Goal: Transaction & Acquisition: Subscribe to service/newsletter

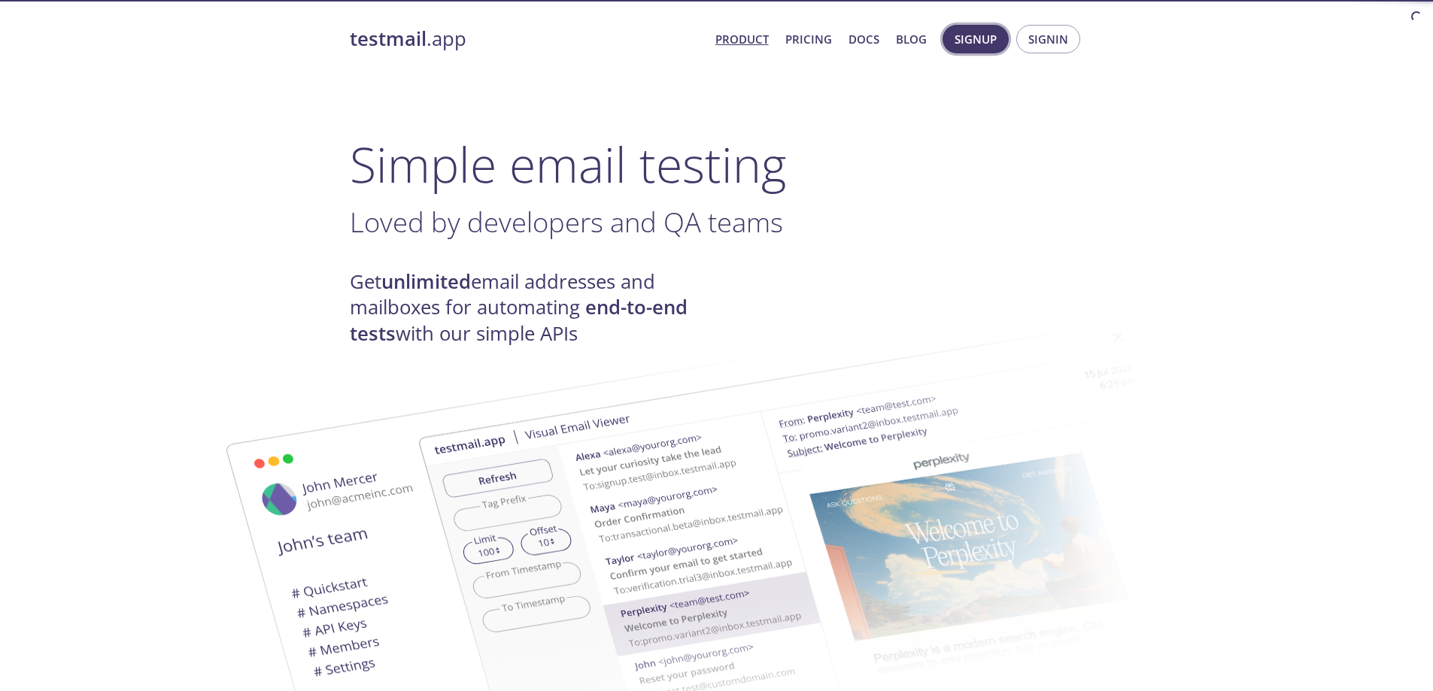
click at [998, 44] on button "Signup" at bounding box center [976, 39] width 66 height 29
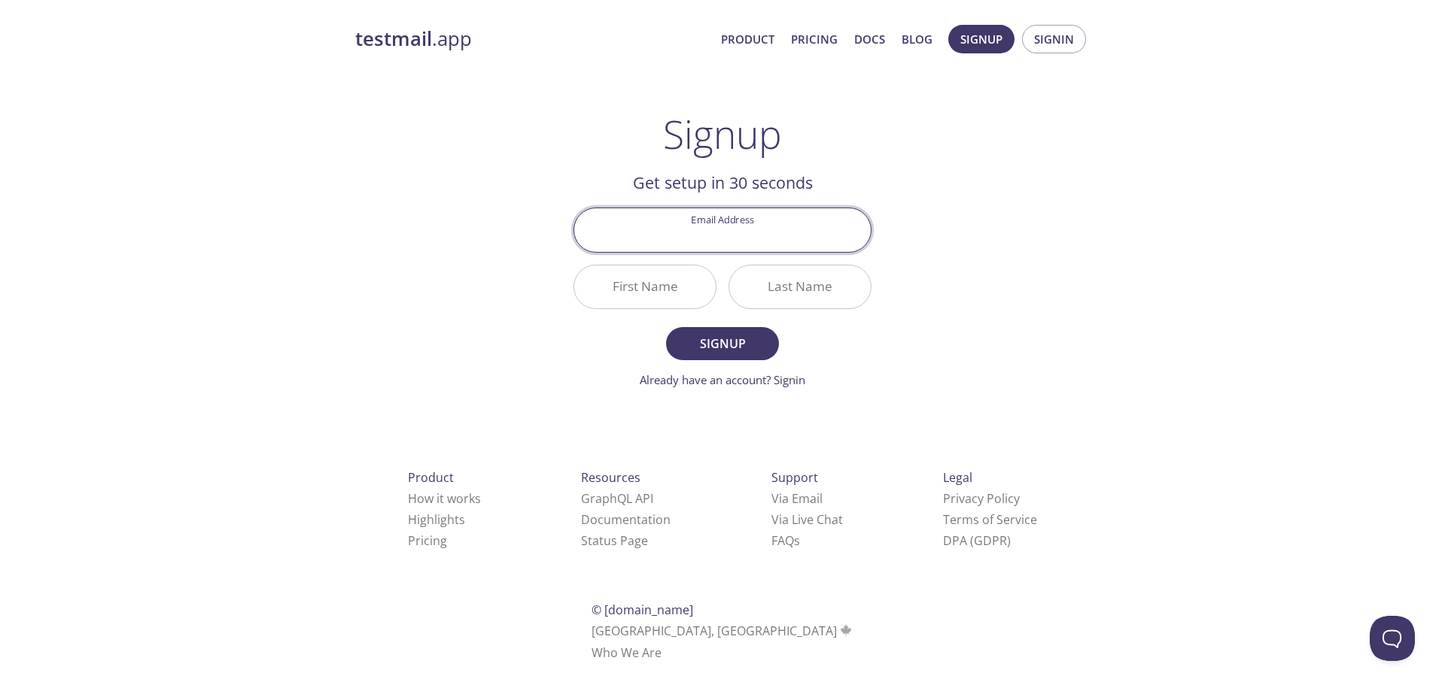
click at [734, 244] on input "Email Address" at bounding box center [722, 229] width 296 height 43
type input "[DOMAIN_NAME][EMAIL_ADDRESS][DOMAIN_NAME]"
type input "Haralds"
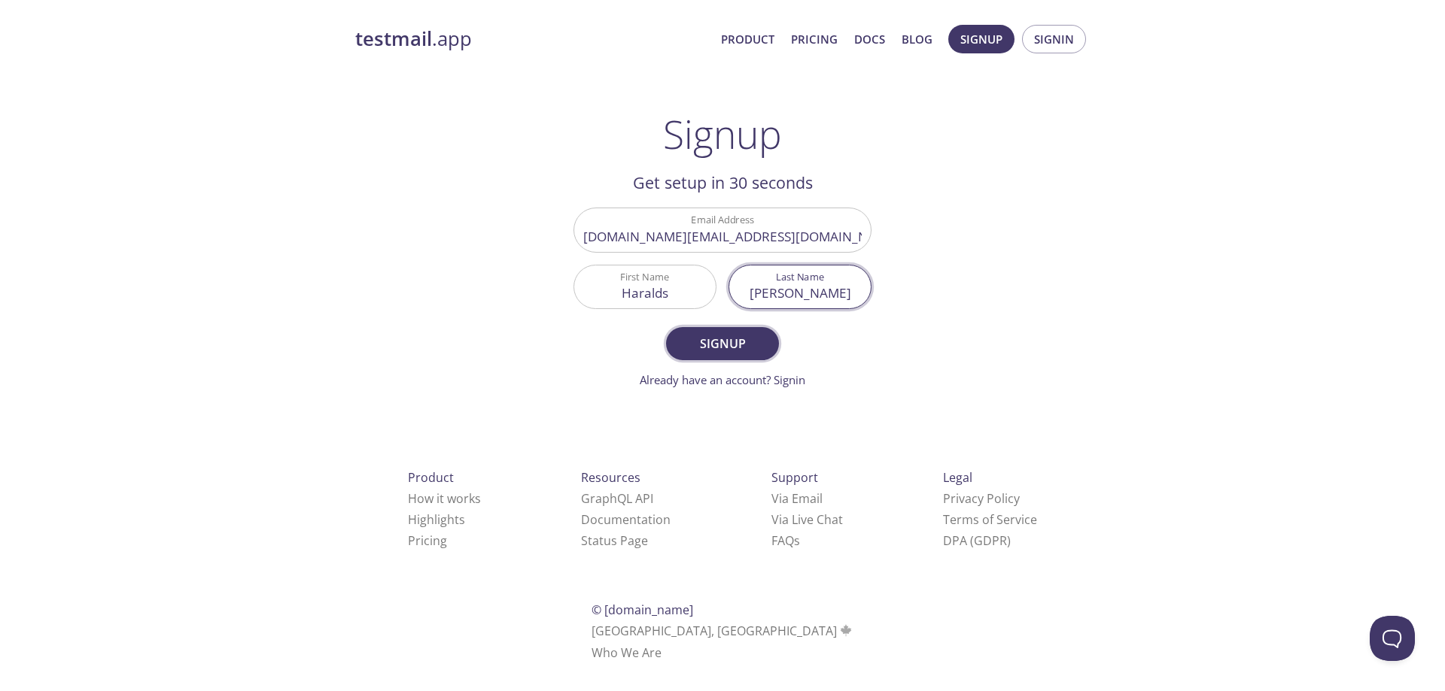
type input "[PERSON_NAME]"
click at [700, 348] on span "Signup" at bounding box center [722, 343] width 80 height 21
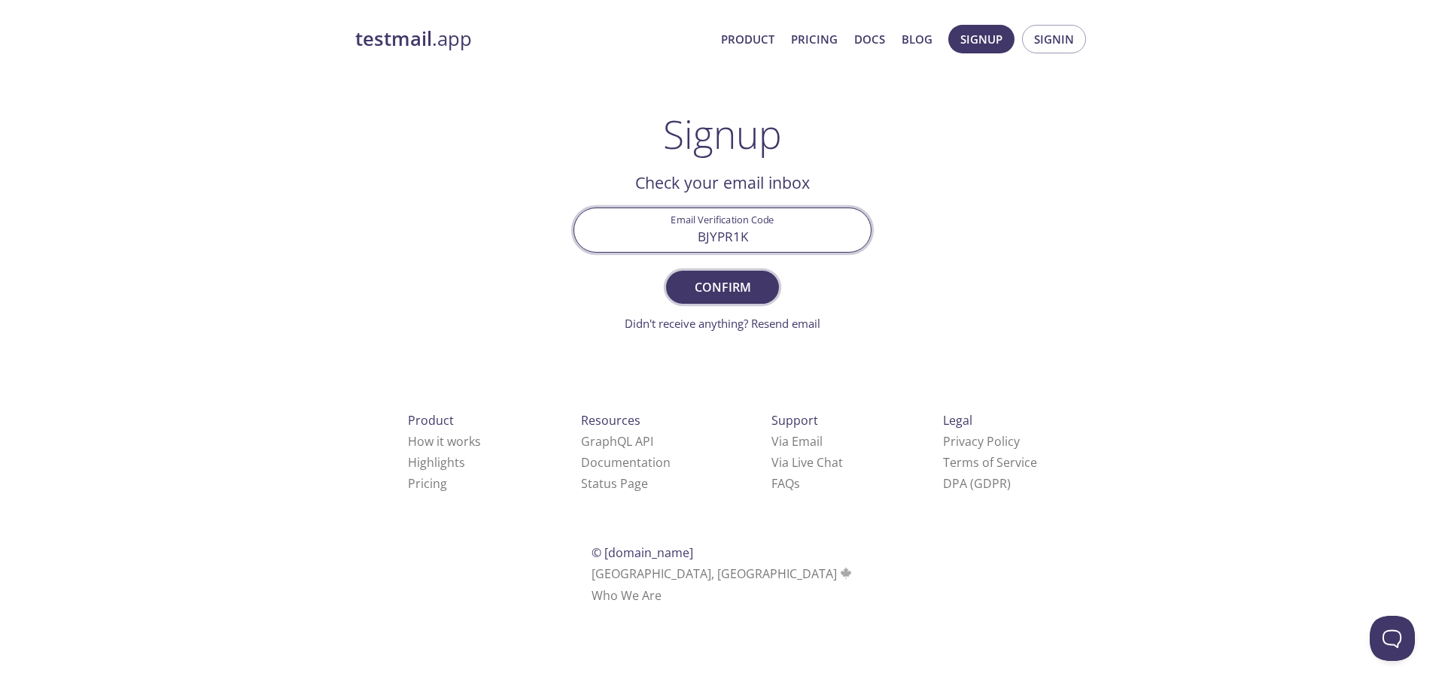
type input "BJYPR1K"
click at [722, 280] on span "Confirm" at bounding box center [722, 287] width 80 height 21
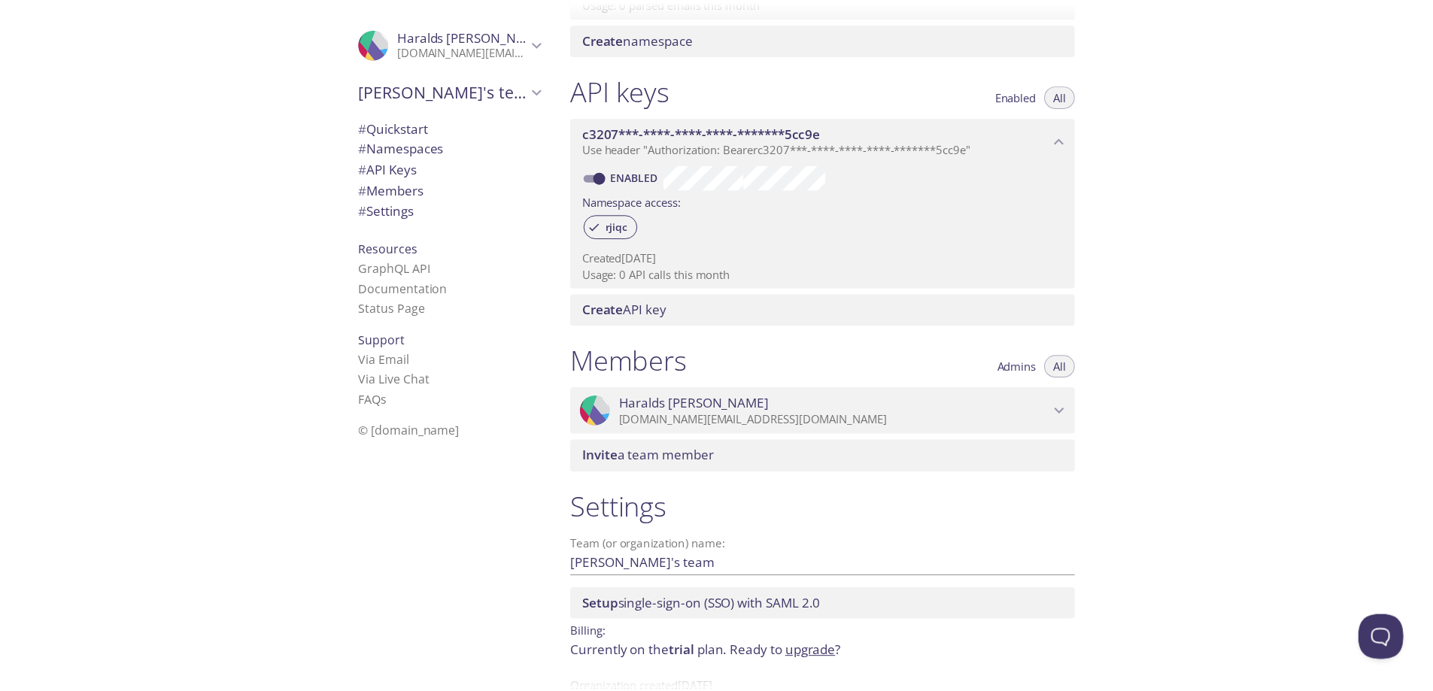
scroll to position [378, 0]
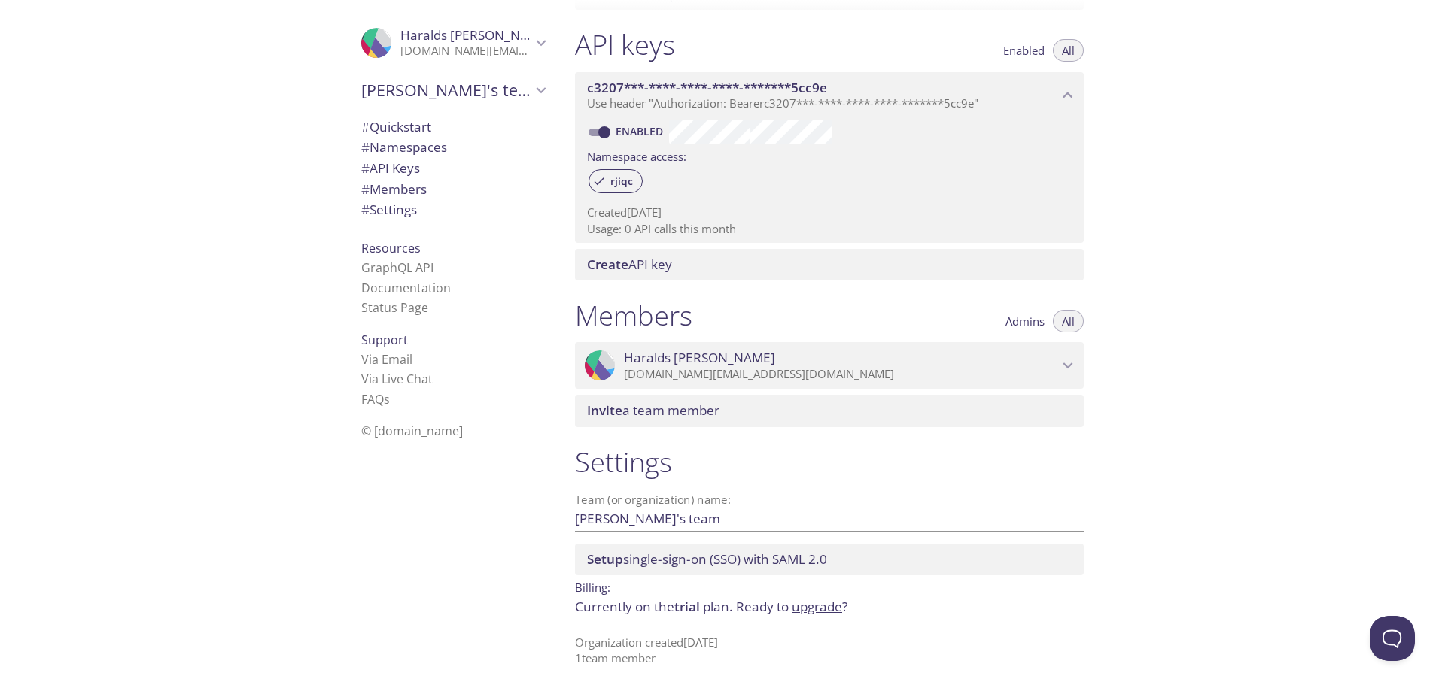
click at [825, 597] on p "Billing:" at bounding box center [829, 587] width 509 height 22
click at [824, 602] on link "upgrade" at bounding box center [817, 606] width 50 height 17
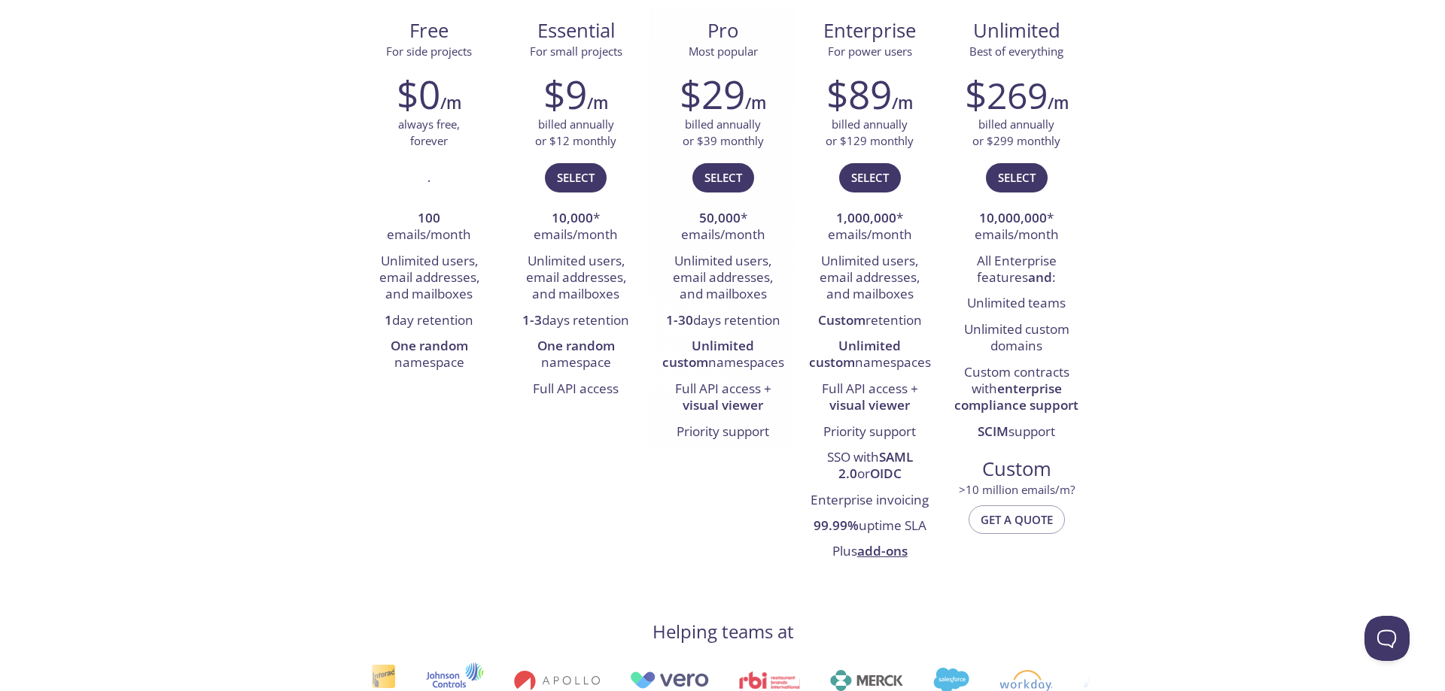
scroll to position [150, 0]
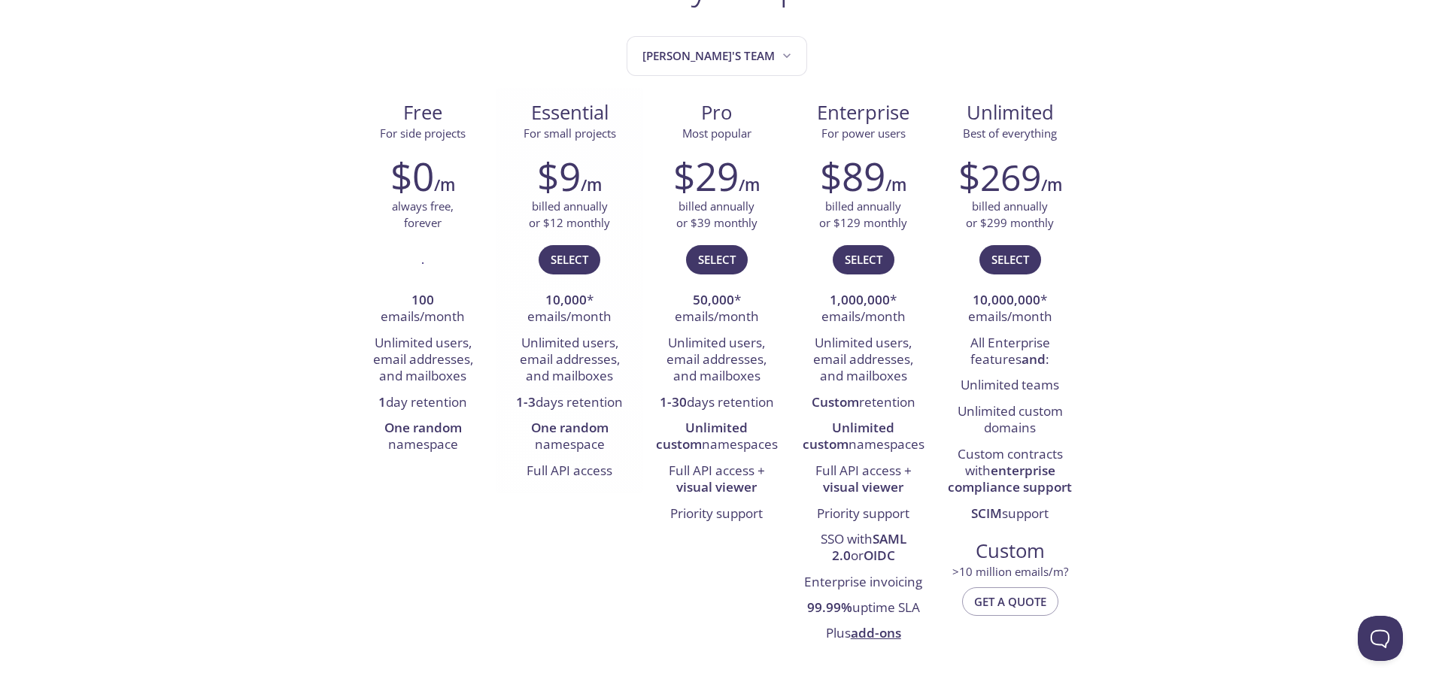
click at [567, 242] on div "$9 /m billed annually or $12 monthly Select 10,000 * emails/month Unlimited use…" at bounding box center [570, 319] width 147 height 350
click at [574, 257] on span "Select" at bounding box center [570, 260] width 38 height 20
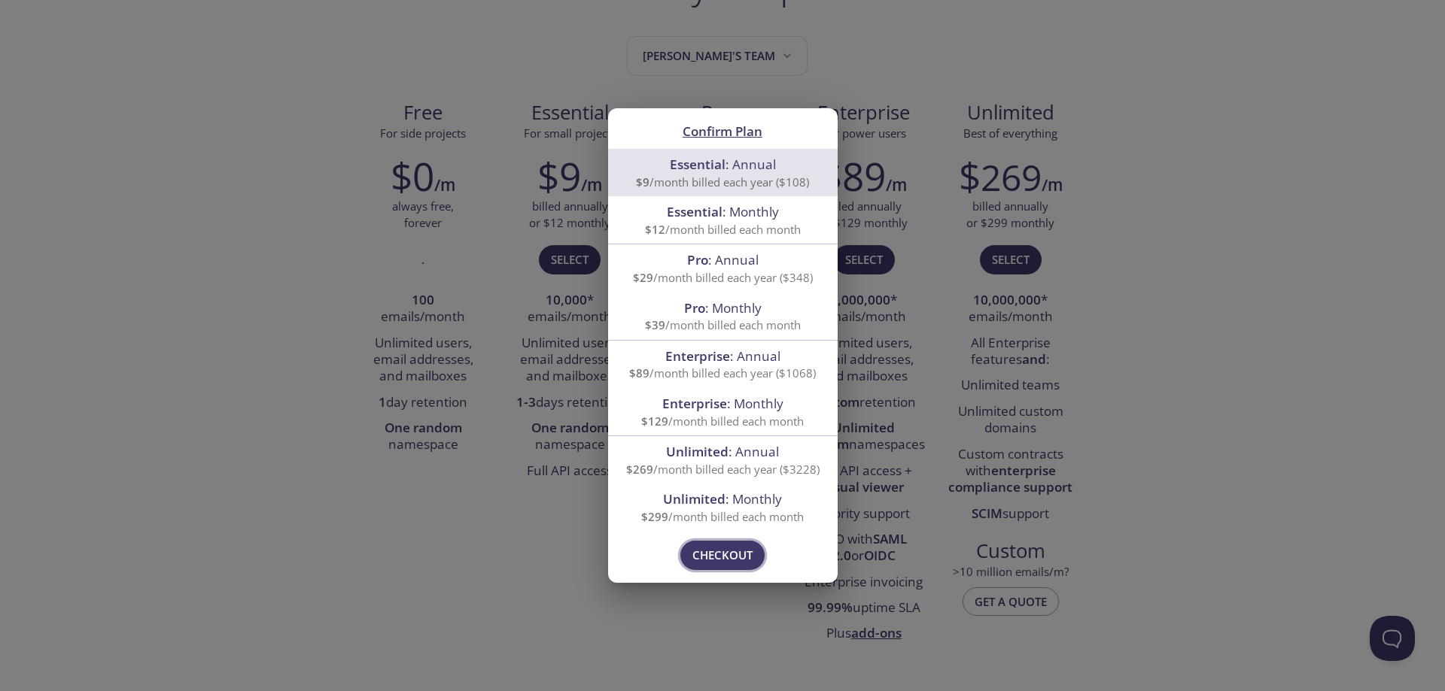
click at [725, 549] on span "Checkout" at bounding box center [722, 555] width 60 height 20
